Goal: Task Accomplishment & Management: Manage account settings

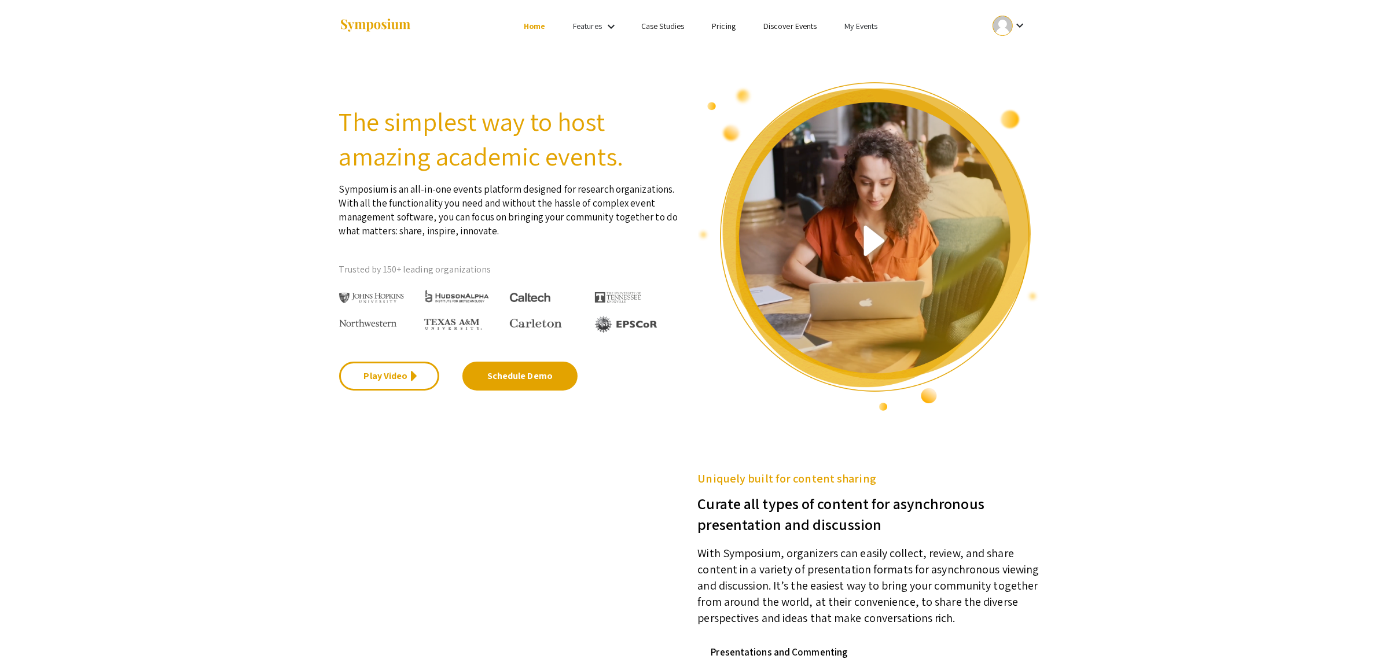
click at [858, 24] on link "My Events" at bounding box center [861, 26] width 33 height 10
click at [853, 60] on button "Events I've organized" at bounding box center [878, 52] width 99 height 28
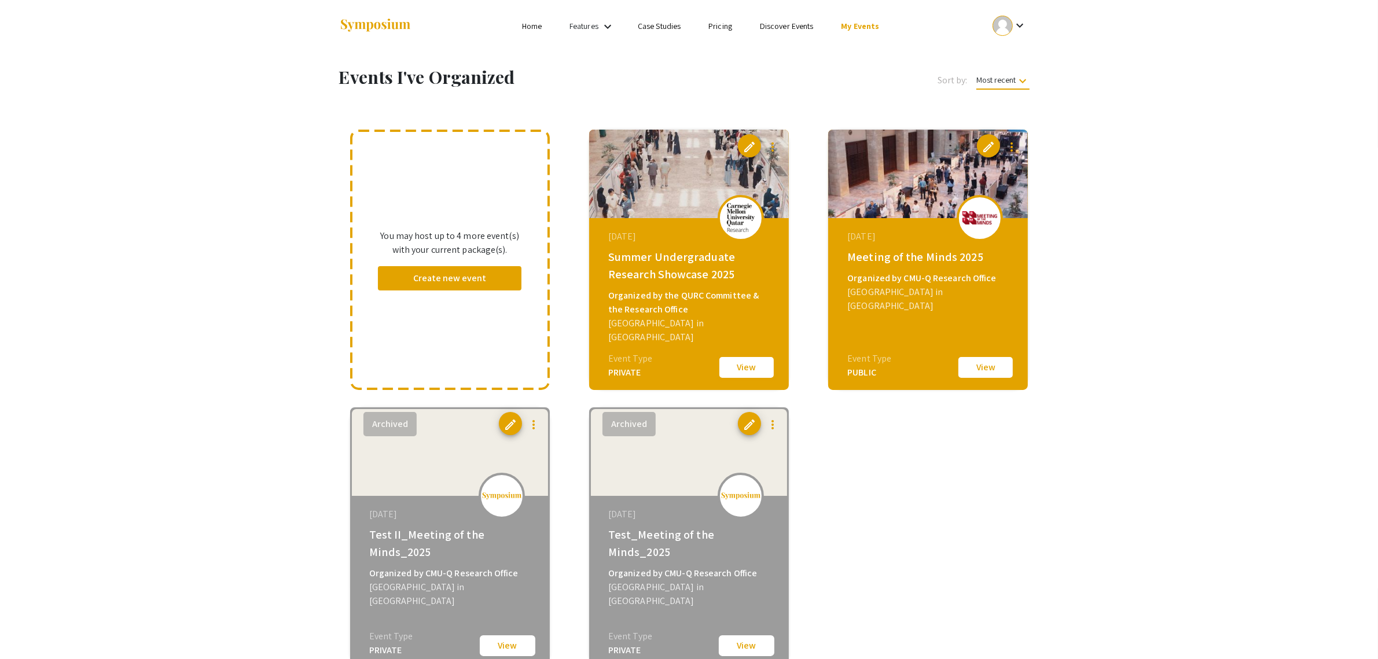
click at [727, 368] on button "View" at bounding box center [747, 367] width 58 height 24
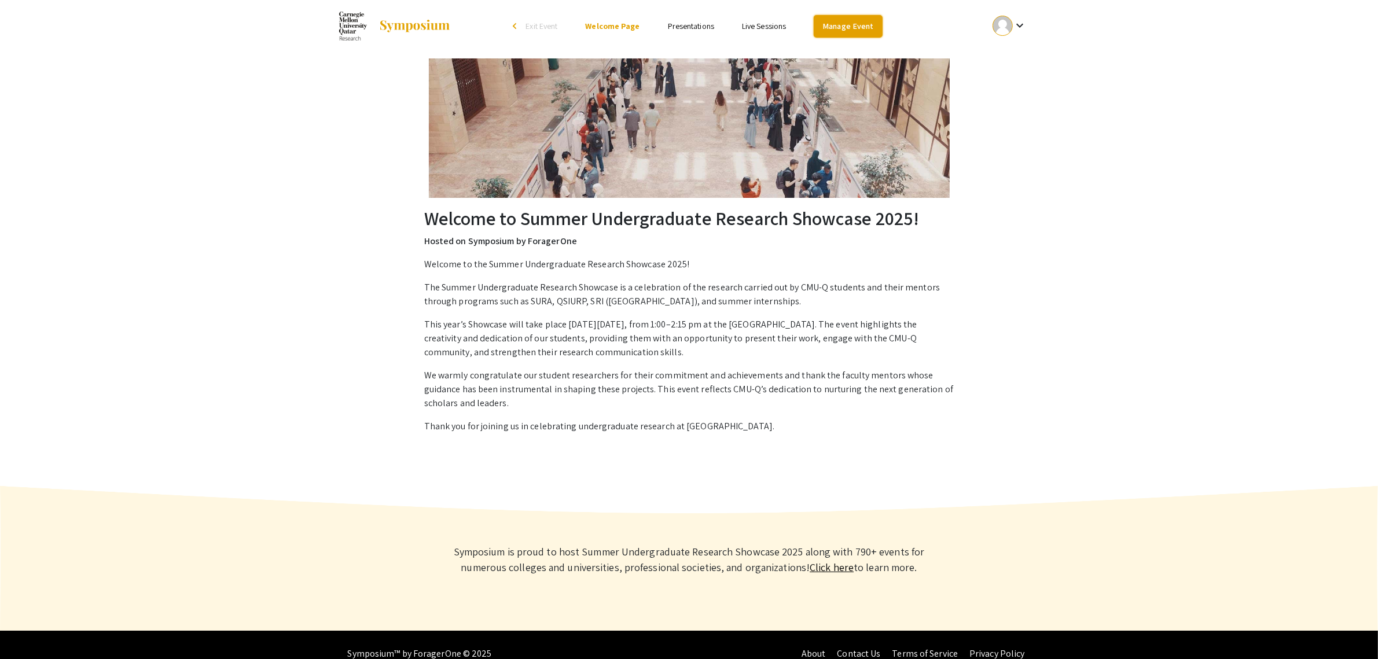
click at [866, 22] on link "Manage Event" at bounding box center [848, 26] width 68 height 23
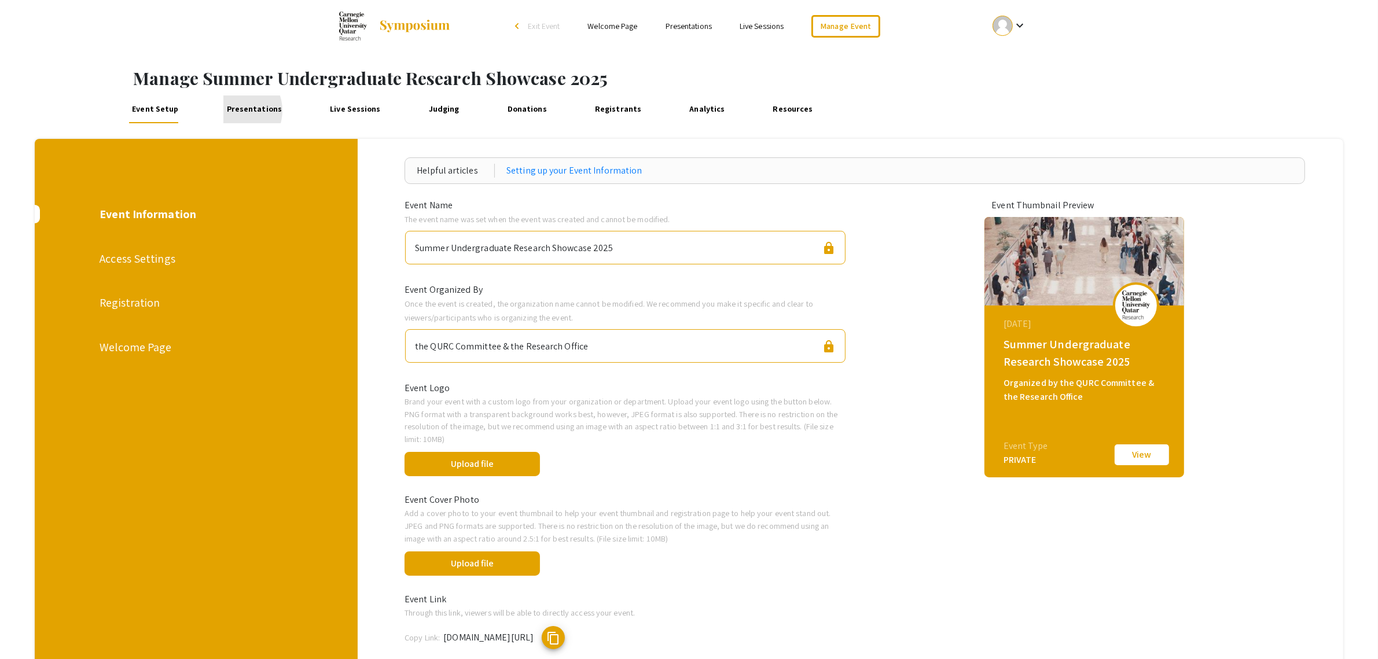
click at [233, 111] on link "Presentations" at bounding box center [254, 110] width 62 height 28
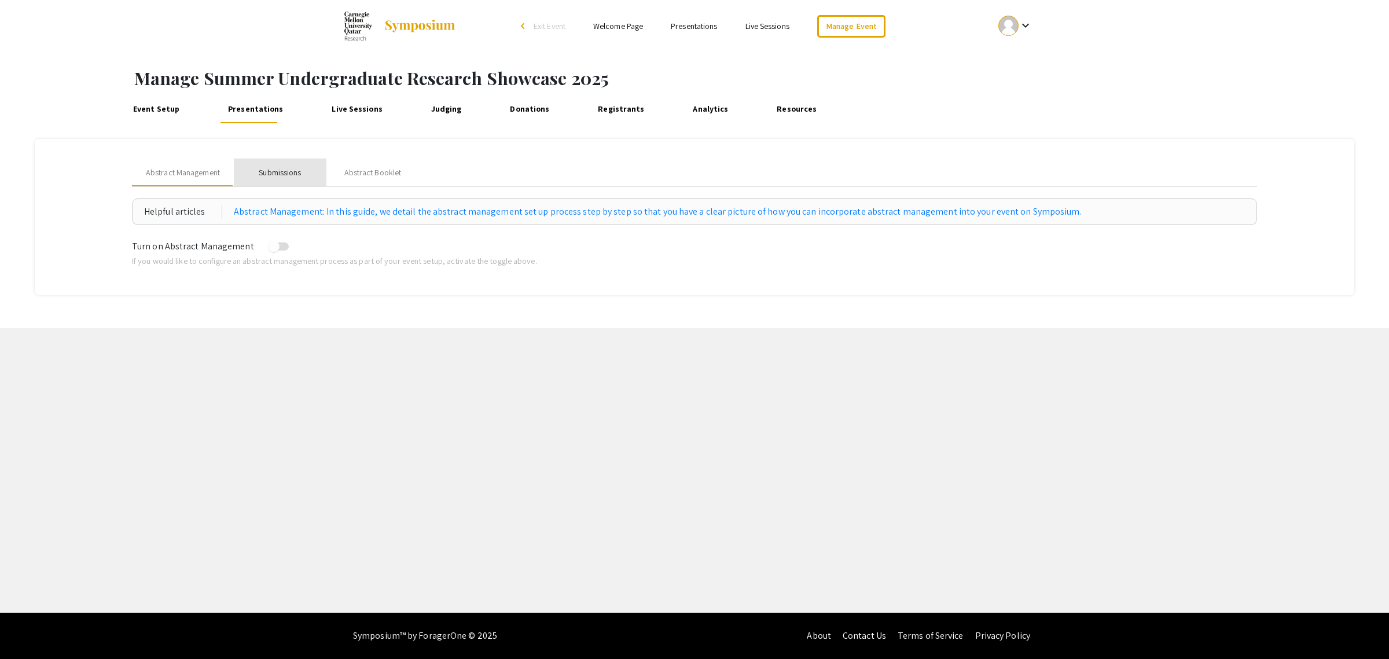
click at [276, 174] on div "Submissions" at bounding box center [280, 173] width 42 height 12
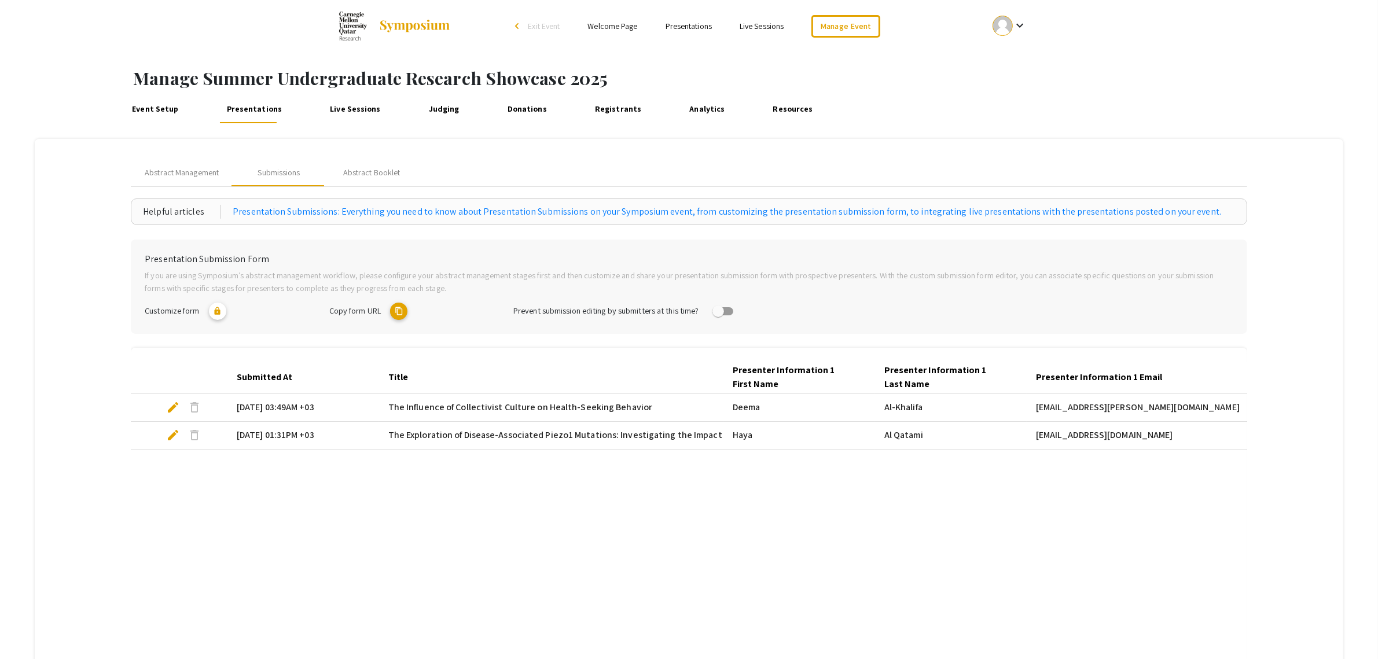
click at [172, 435] on span "edit" at bounding box center [173, 435] width 14 height 14
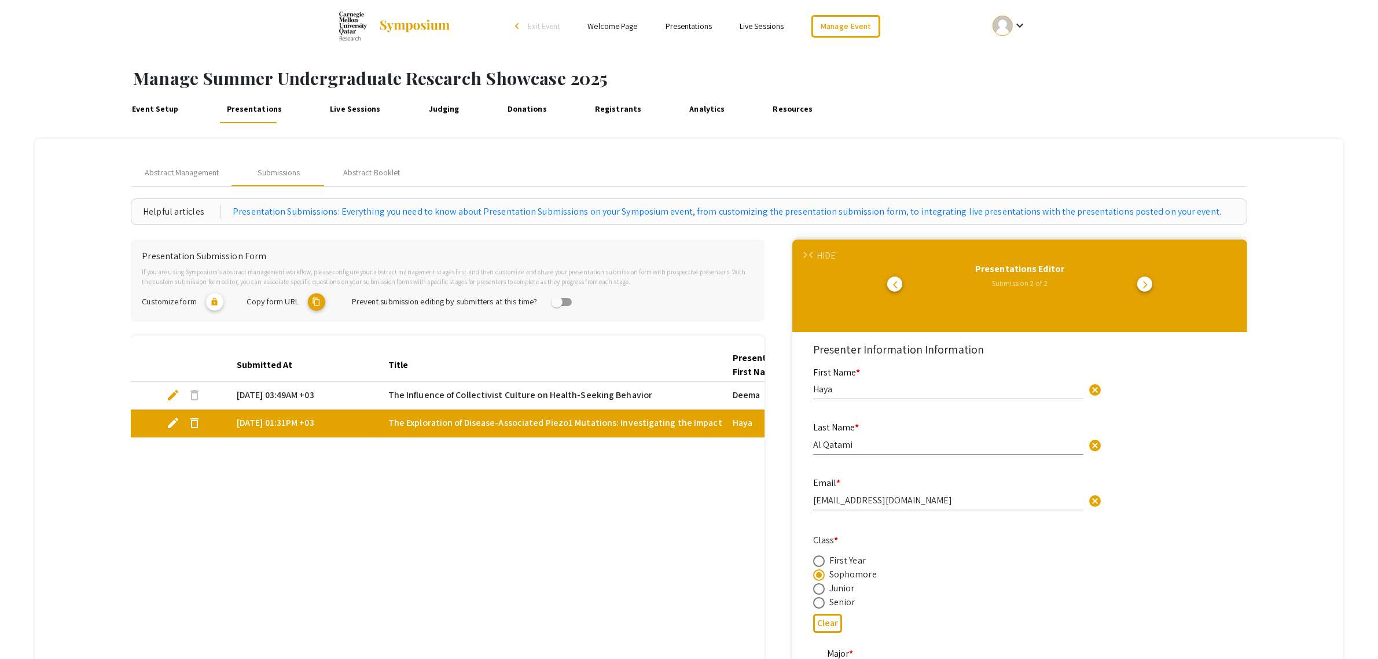
select select "custom"
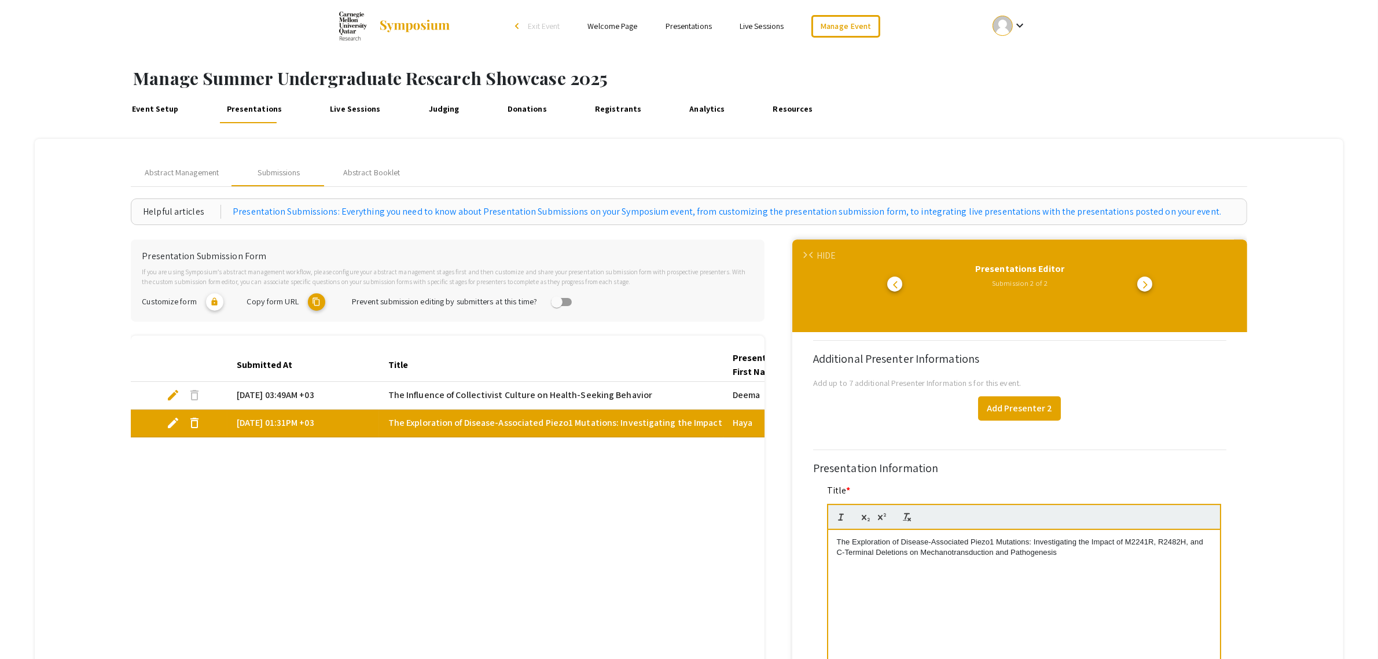
type input "0"
select select "custom"
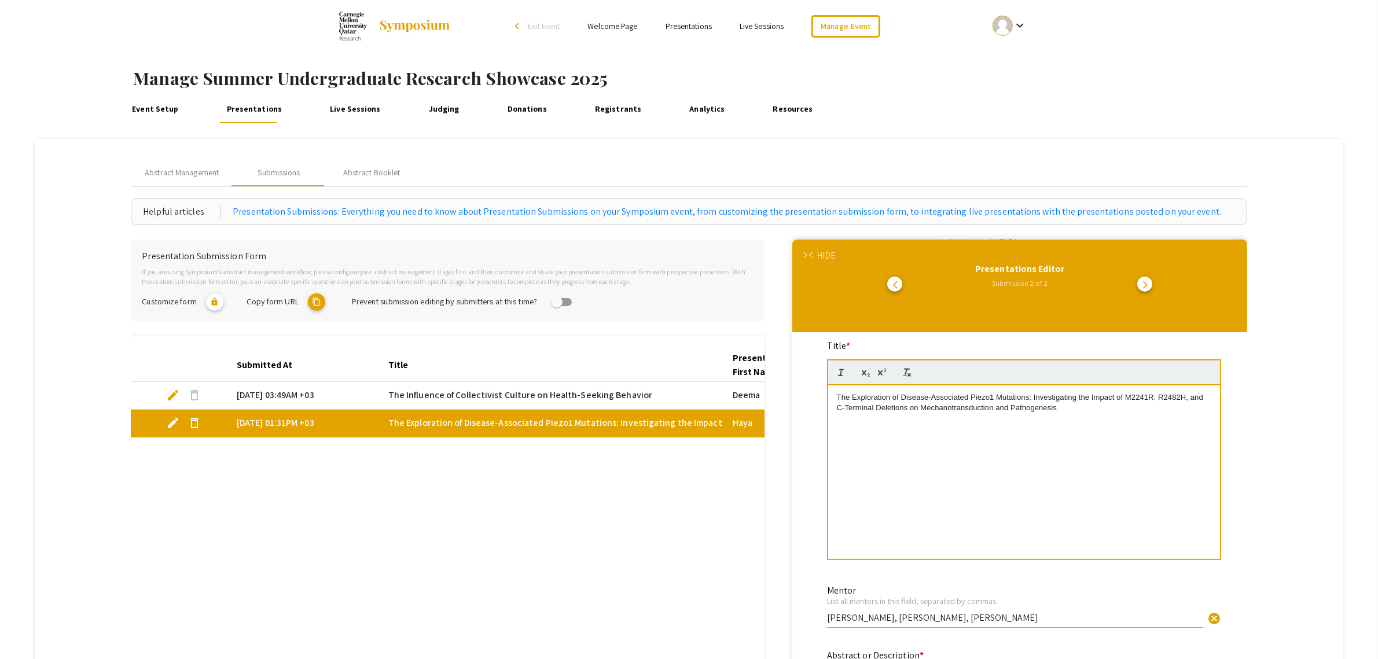
scroll to position [796, 0]
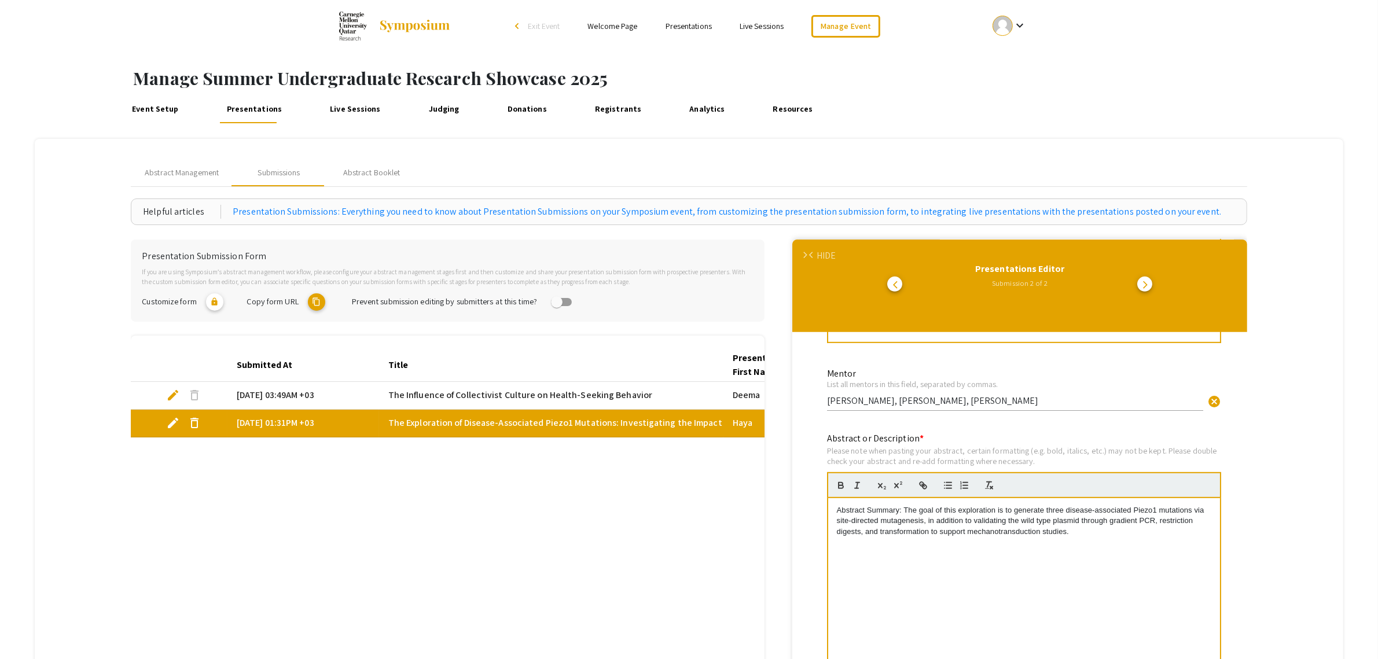
type input "1"
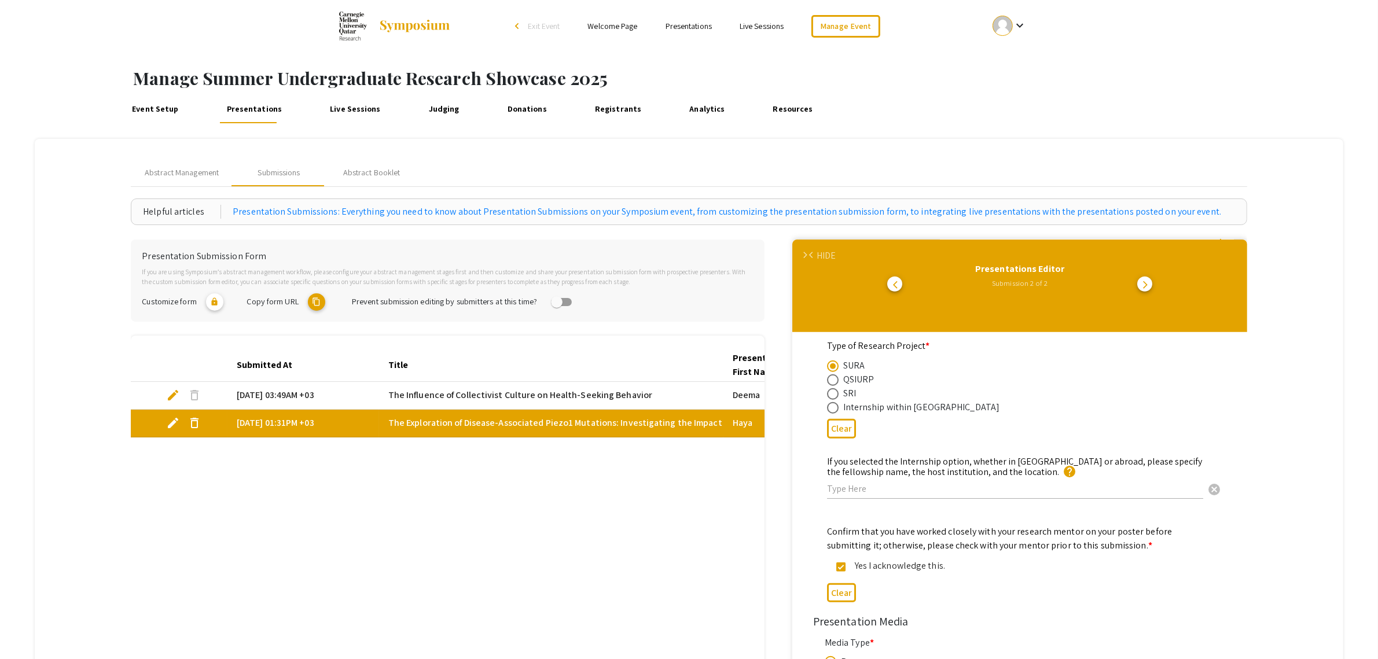
select select "auto"
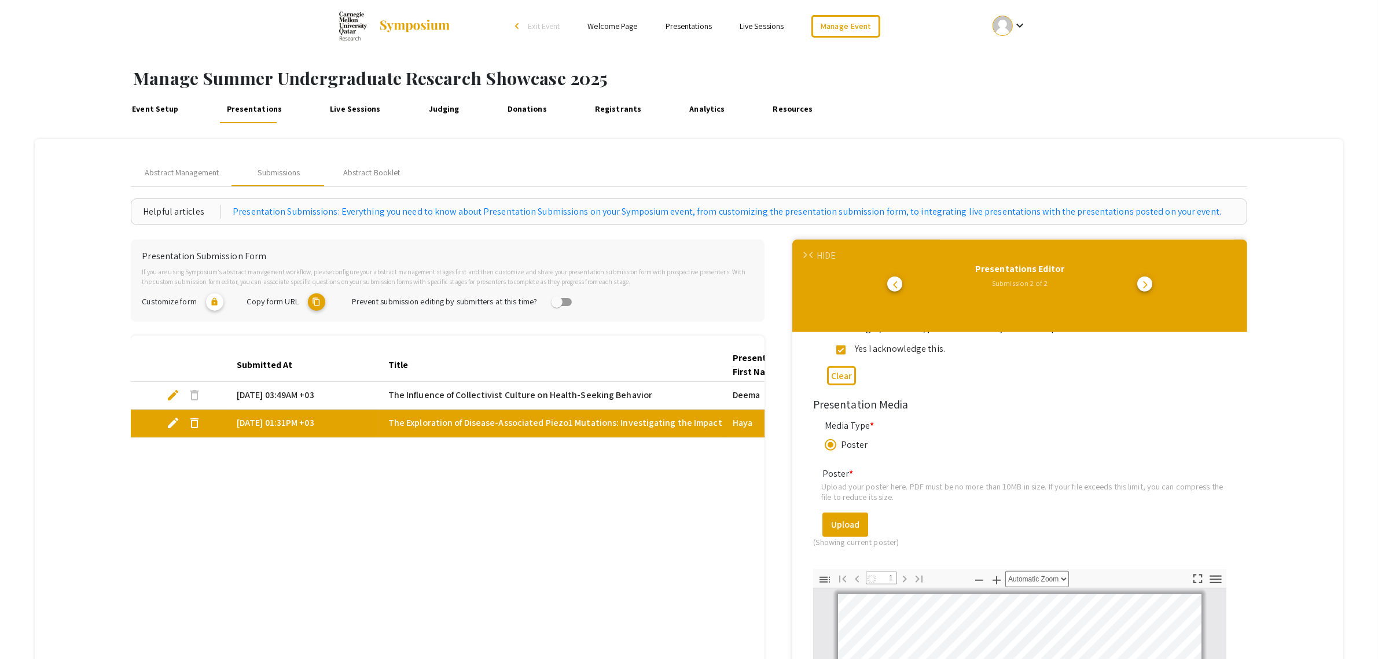
scroll to position [1605, 0]
